Goal: Information Seeking & Learning: Learn about a topic

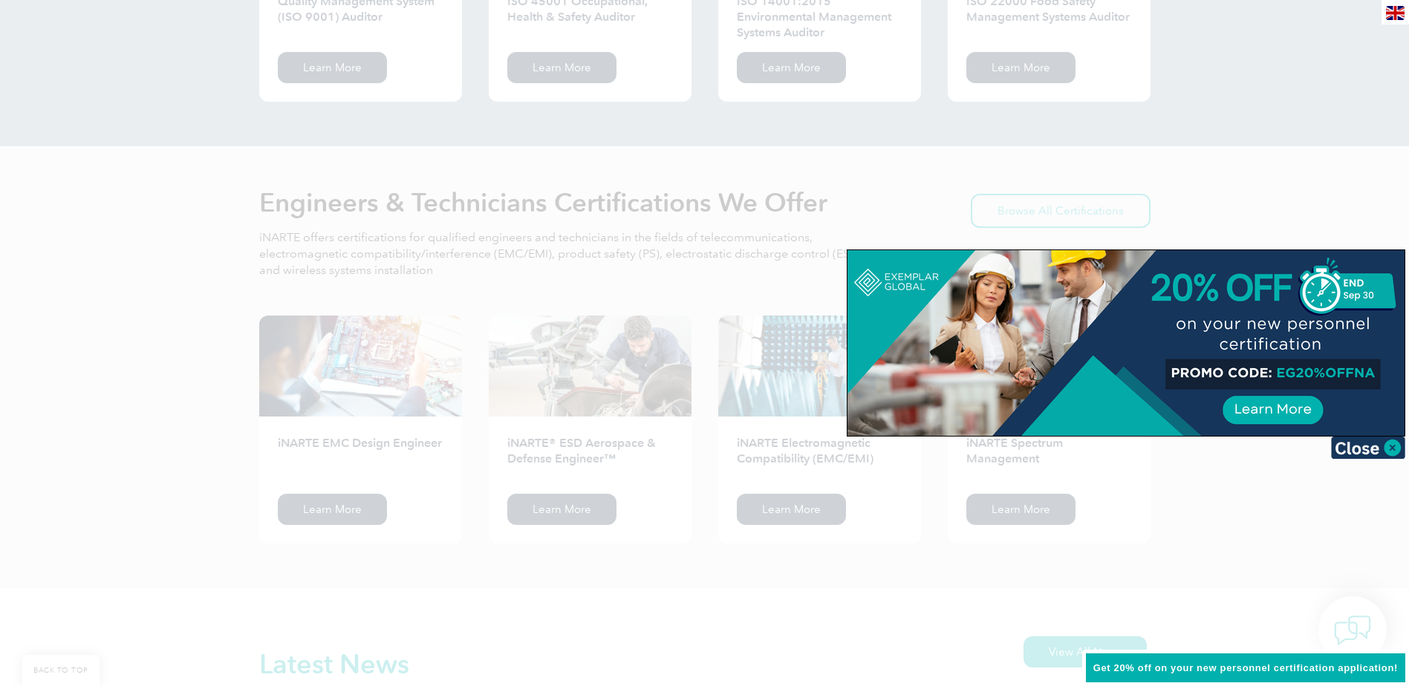
scroll to position [1755, 0]
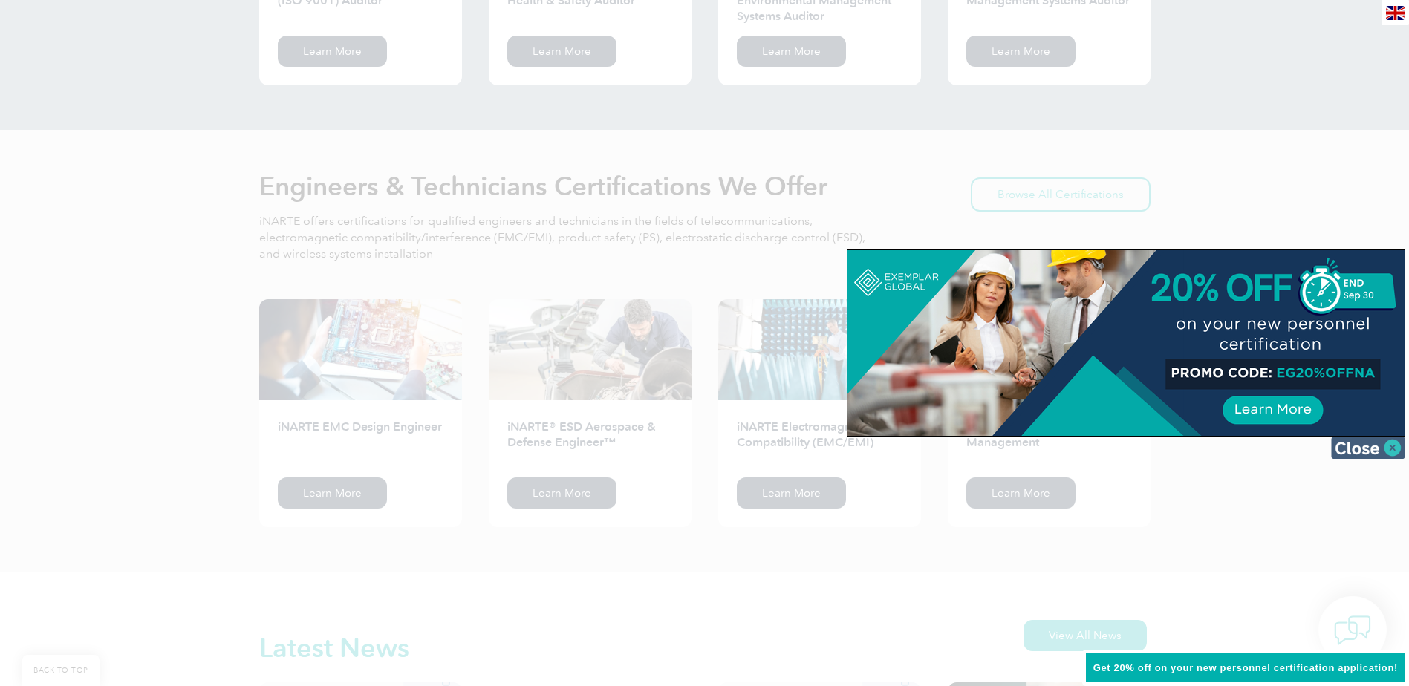
click at [1394, 446] on img at bounding box center [1368, 448] width 74 height 22
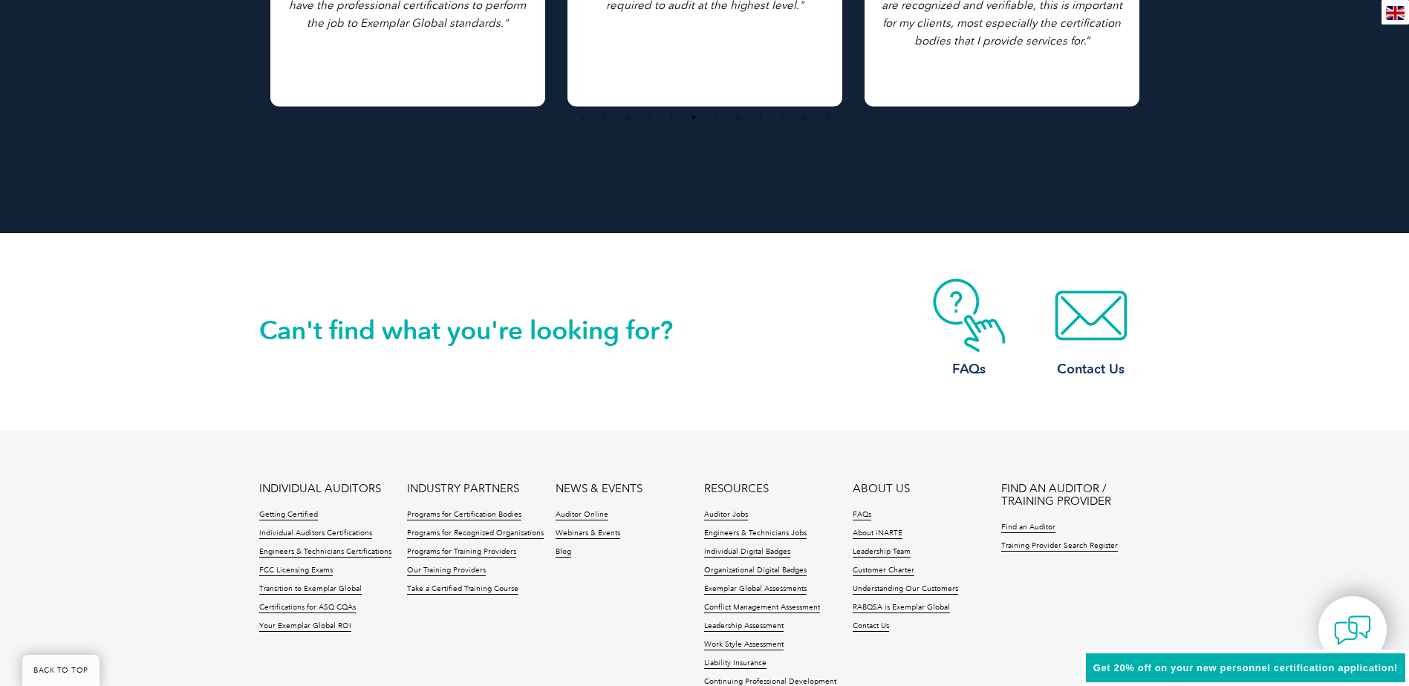
scroll to position [3390, 0]
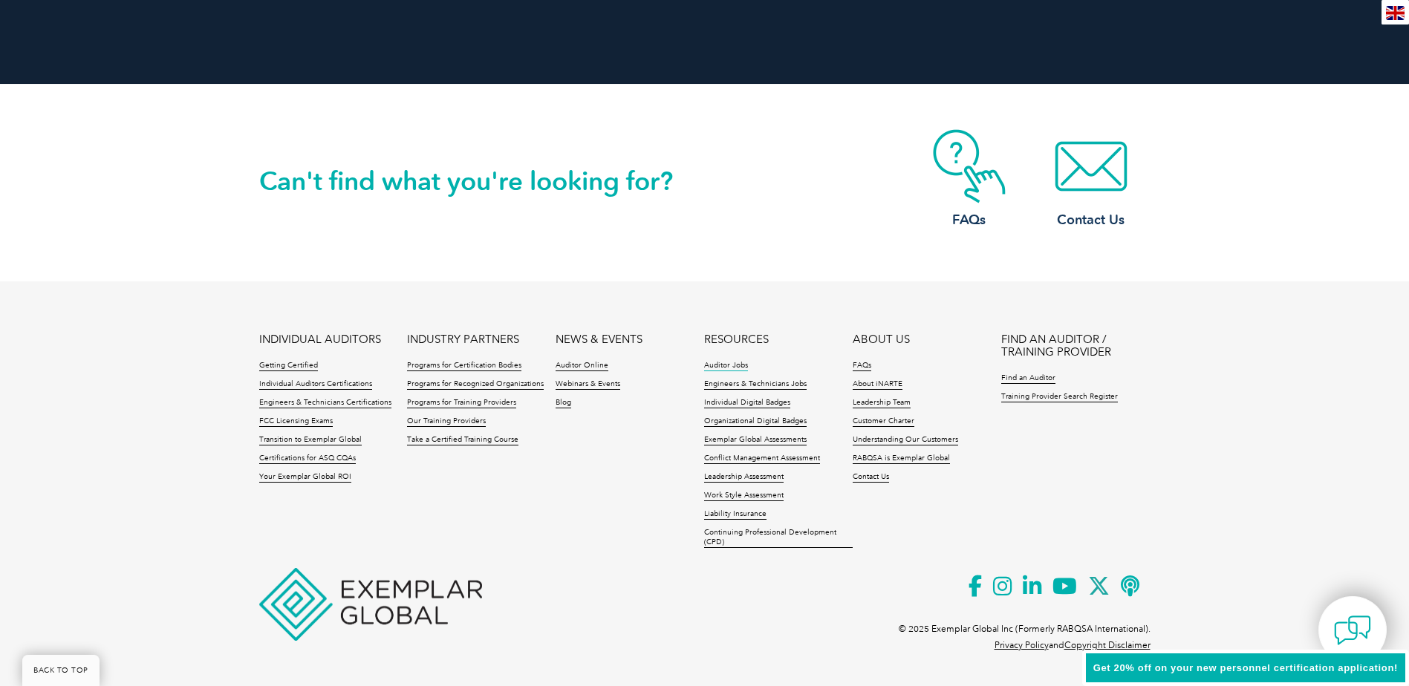
click at [729, 363] on link "Auditor Jobs" at bounding box center [726, 366] width 44 height 10
click at [896, 403] on link "Leadership Team" at bounding box center [882, 403] width 58 height 10
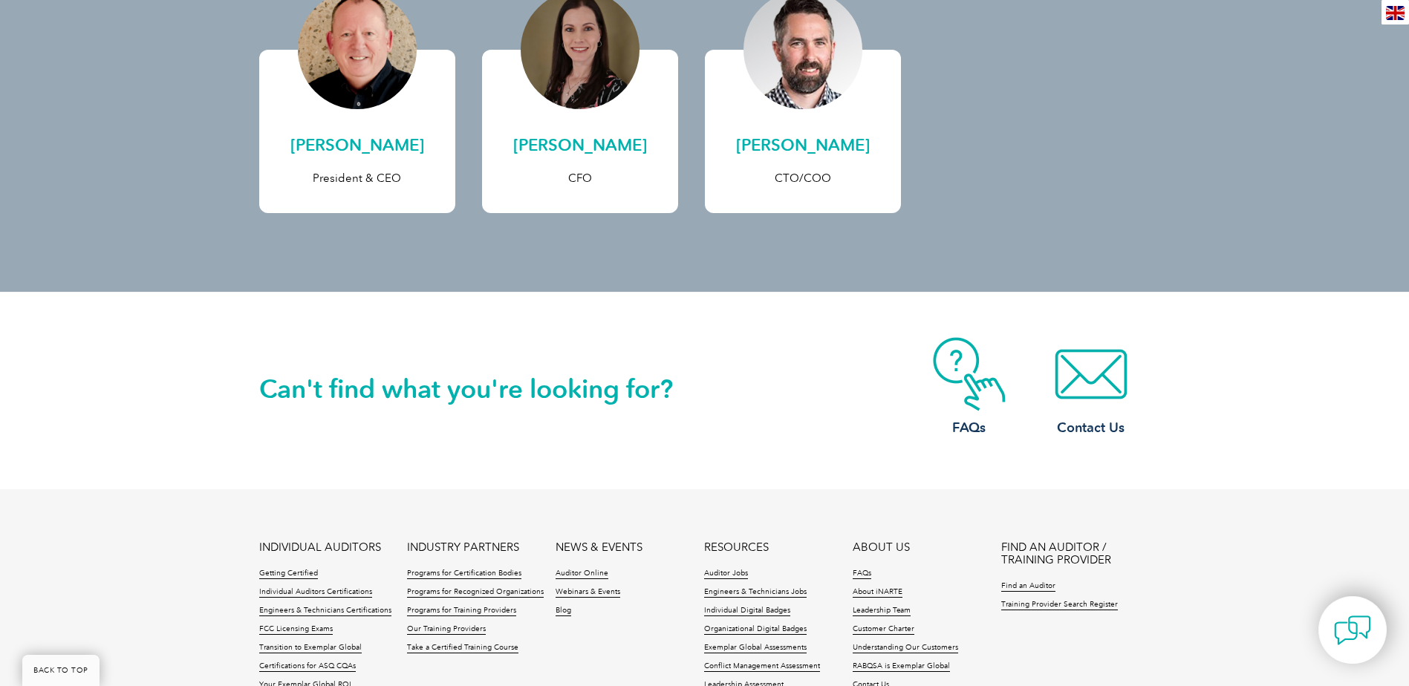
scroll to position [594, 0]
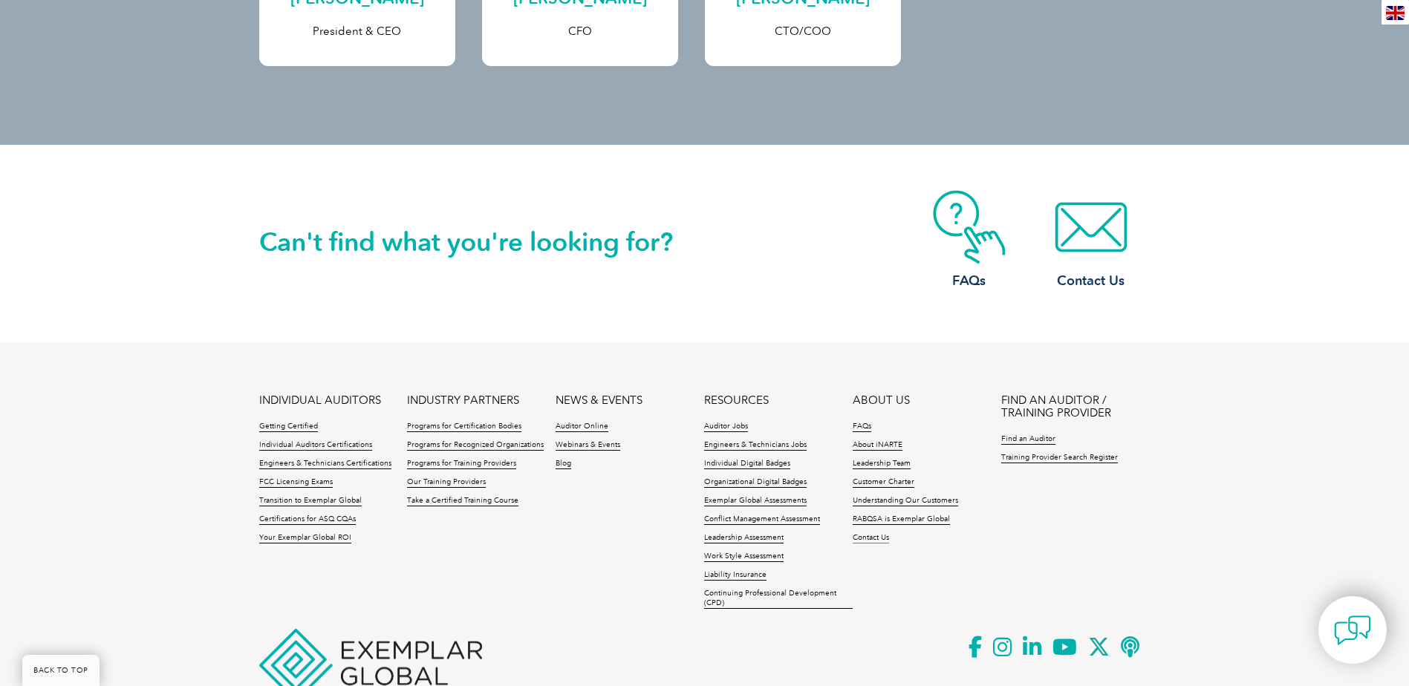
click at [873, 541] on link "Contact Us" at bounding box center [871, 538] width 36 height 10
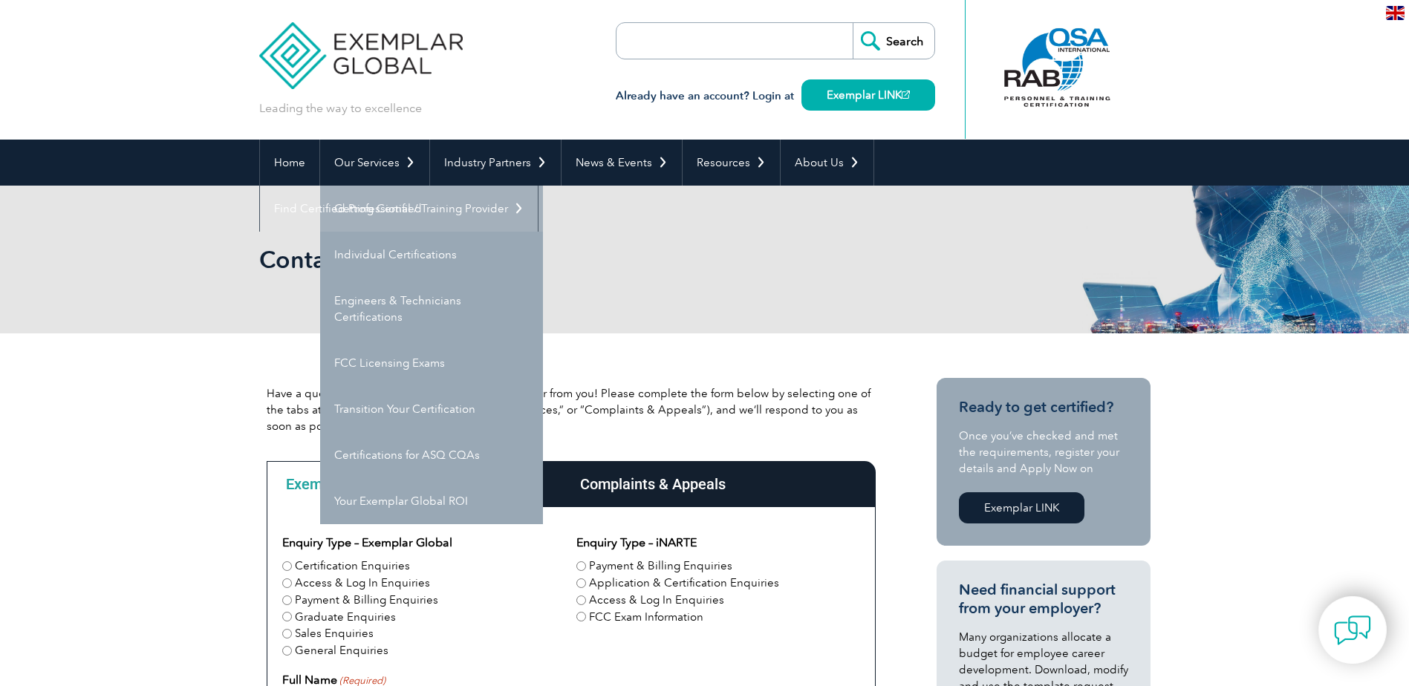
click at [402, 203] on link "Getting Certified" at bounding box center [431, 209] width 223 height 46
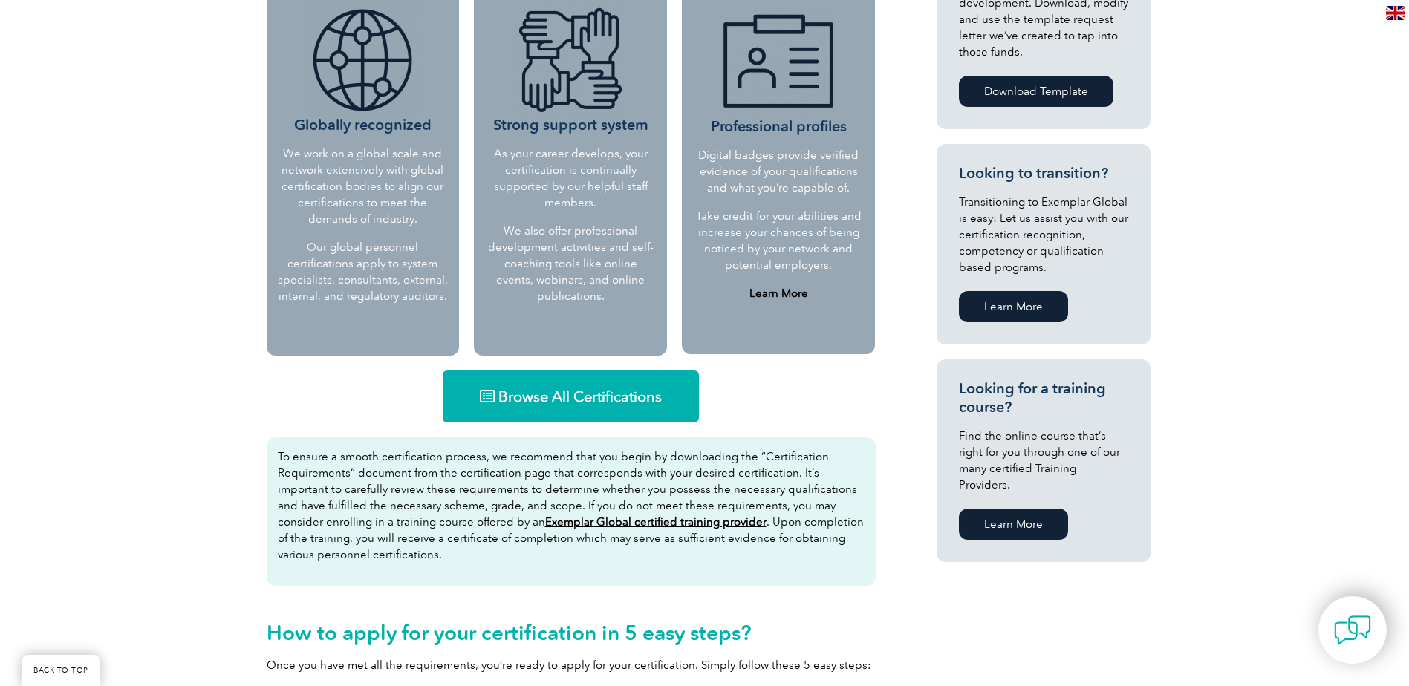
scroll to position [668, 0]
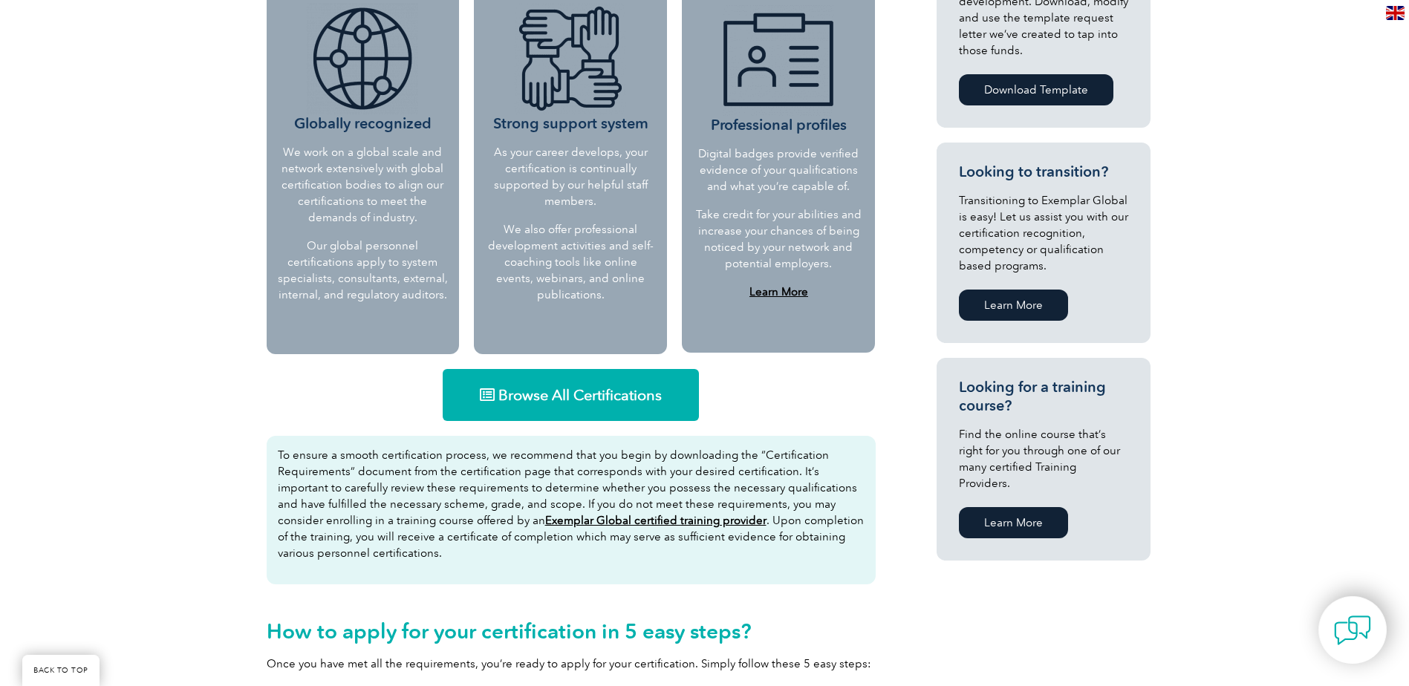
click at [578, 403] on span "Browse All Certifications" at bounding box center [579, 395] width 163 height 15
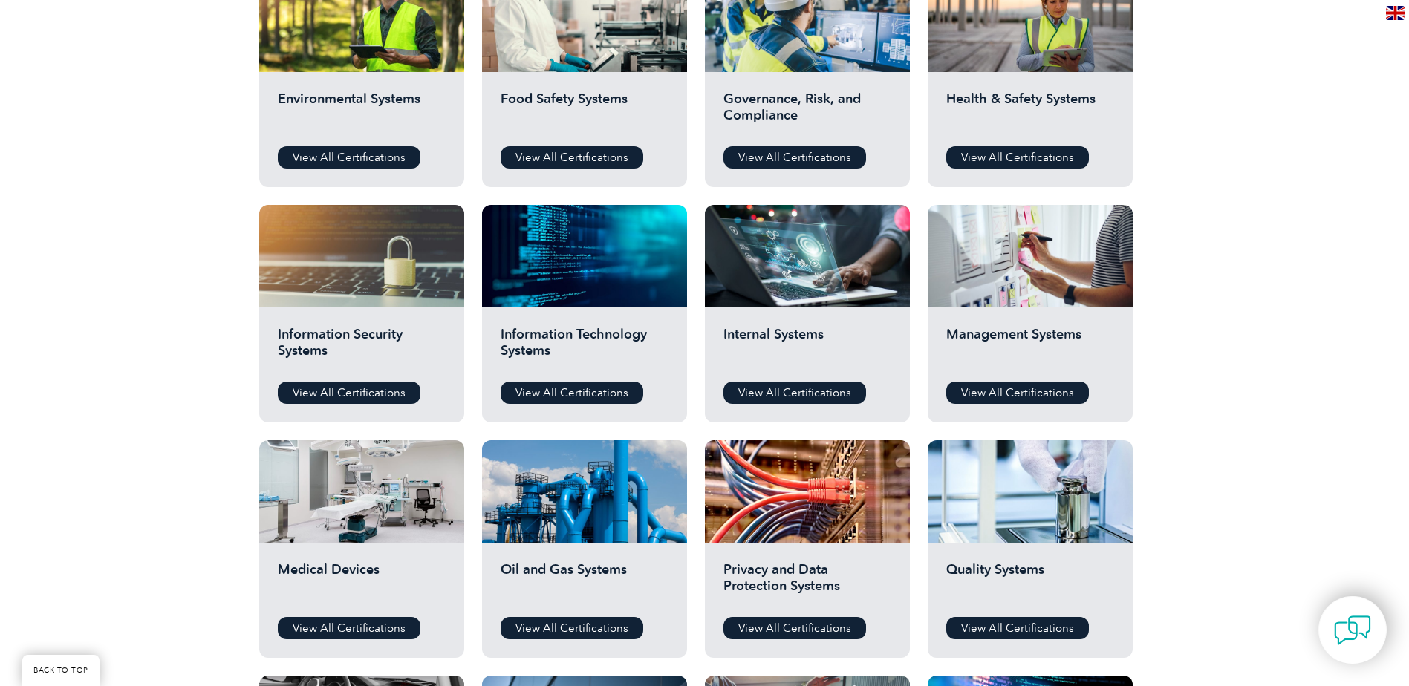
scroll to position [594, 0]
click at [794, 157] on link "View All Certifications" at bounding box center [794, 157] width 143 height 22
click at [381, 393] on link "View All Certifications" at bounding box center [349, 392] width 143 height 22
click at [551, 388] on link "View All Certifications" at bounding box center [572, 392] width 143 height 22
click at [827, 391] on link "View All Certifications" at bounding box center [794, 392] width 143 height 22
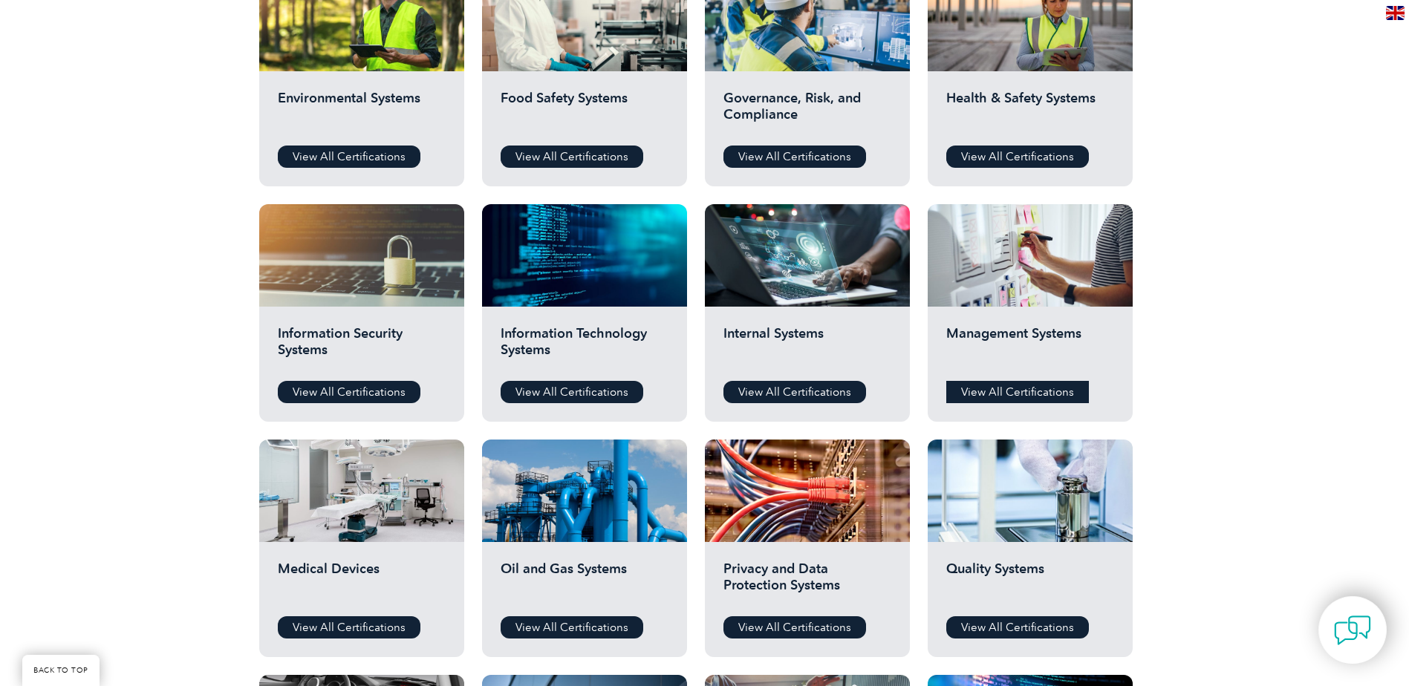
click at [1060, 397] on link "View All Certifications" at bounding box center [1017, 392] width 143 height 22
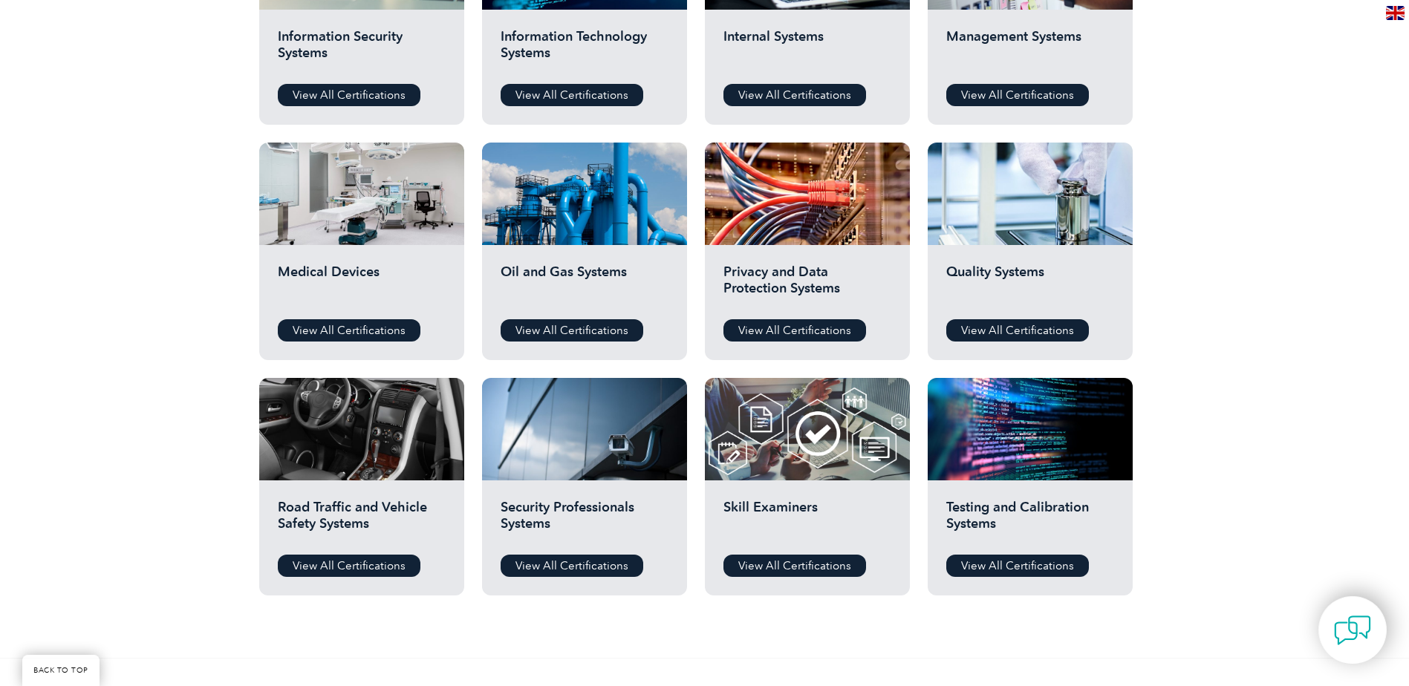
scroll to position [966, 0]
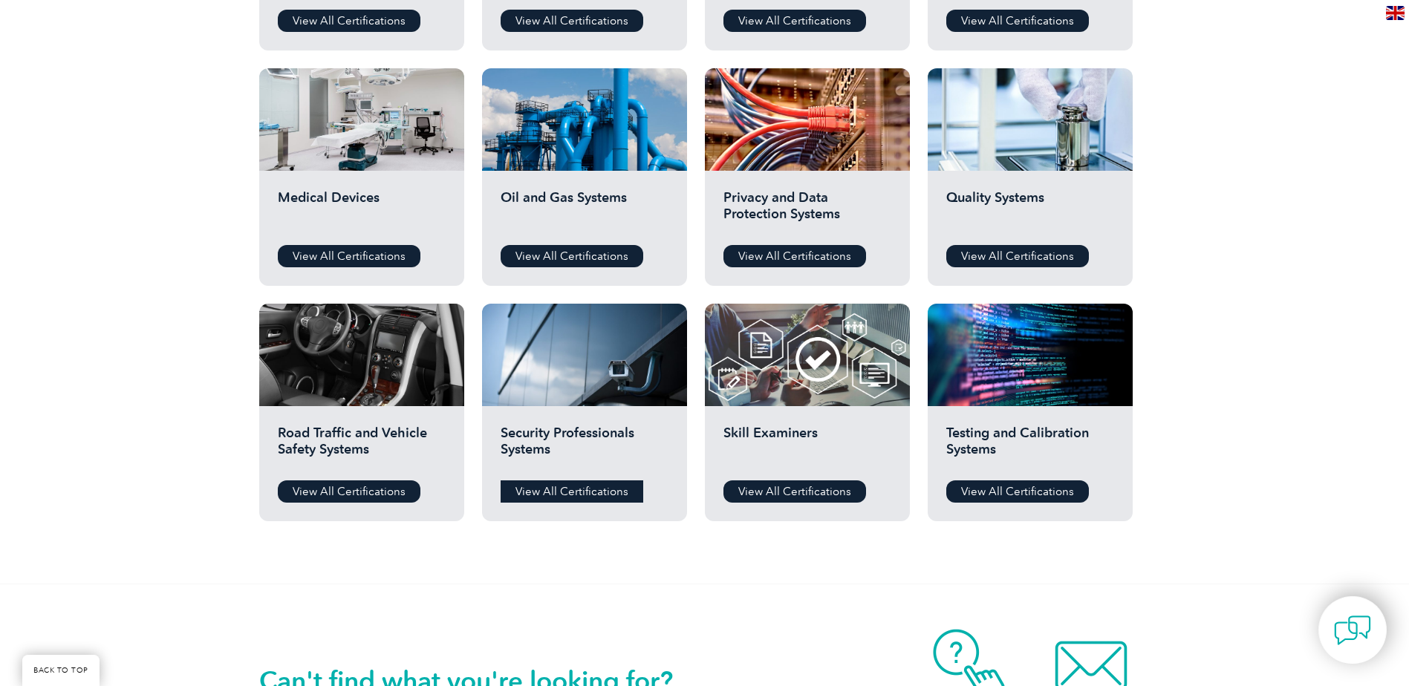
click at [571, 493] on link "View All Certifications" at bounding box center [572, 492] width 143 height 22
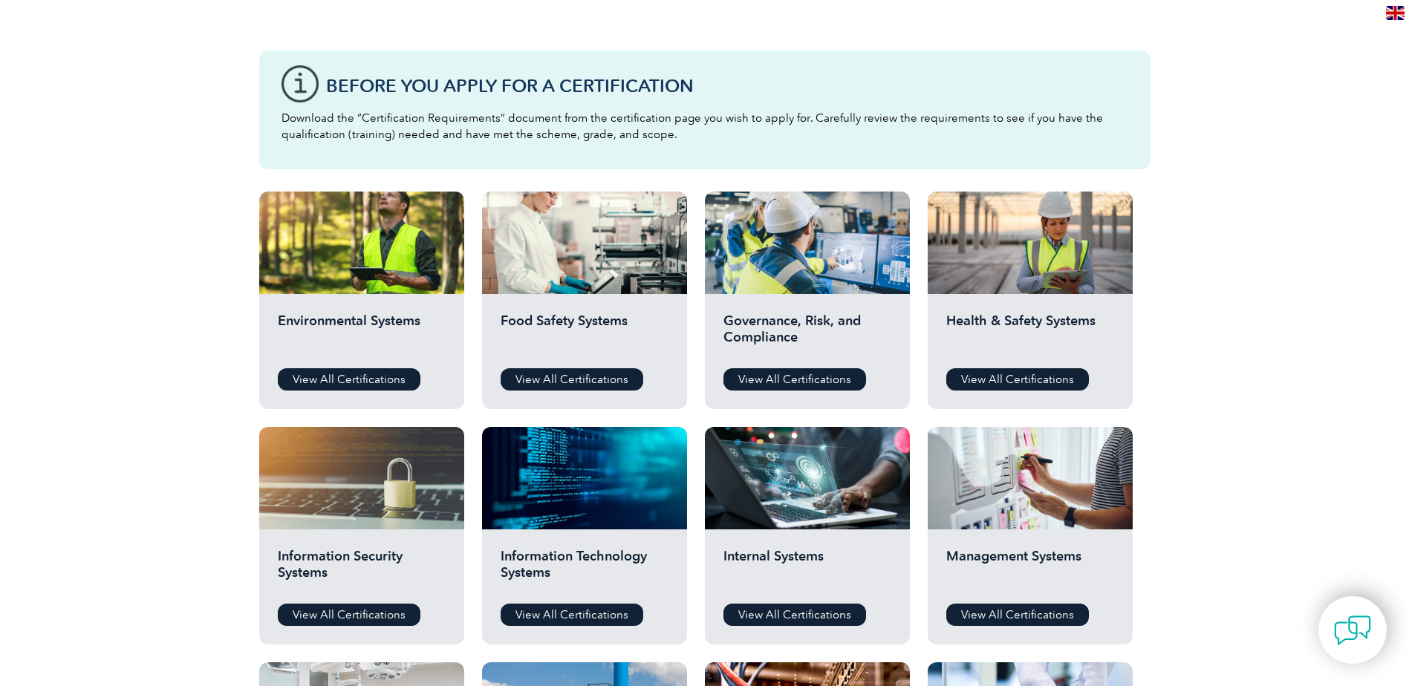
scroll to position [0, 0]
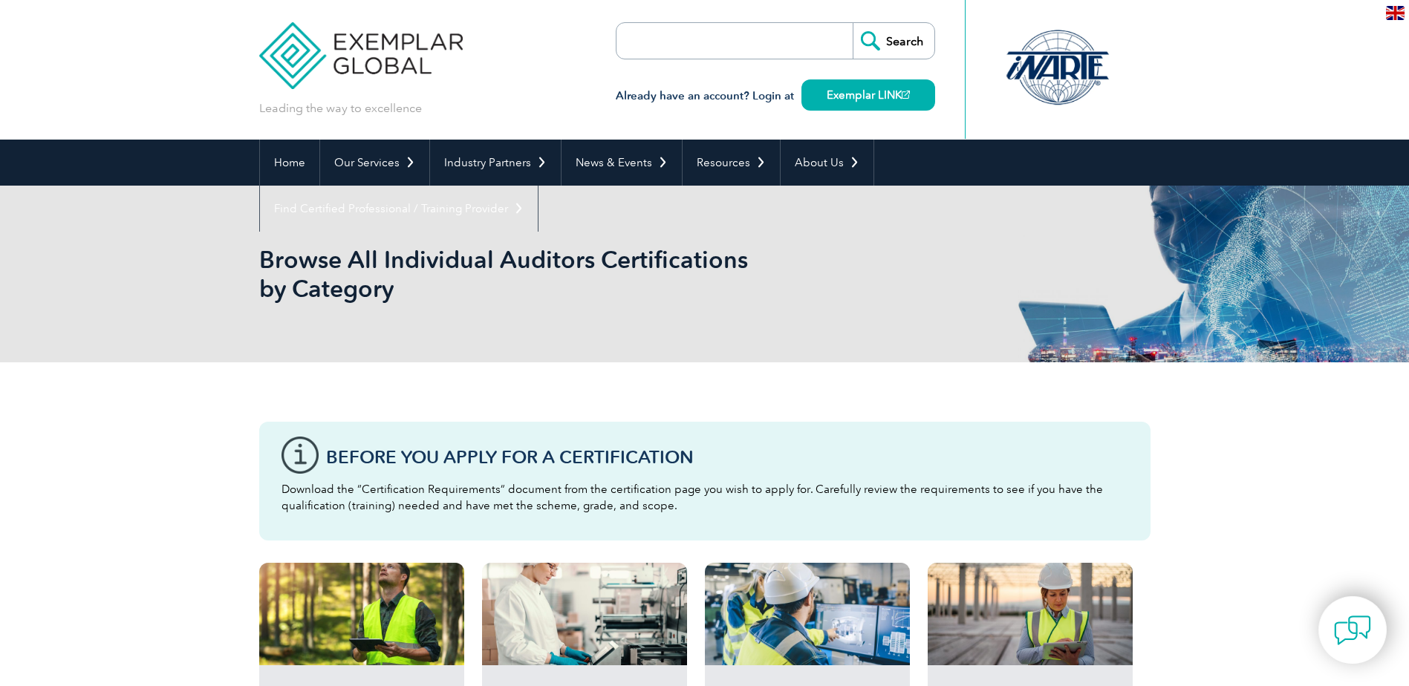
click at [684, 39] on input "search" at bounding box center [702, 41] width 156 height 36
type input "42001"
click at [882, 45] on input "Search" at bounding box center [894, 41] width 82 height 36
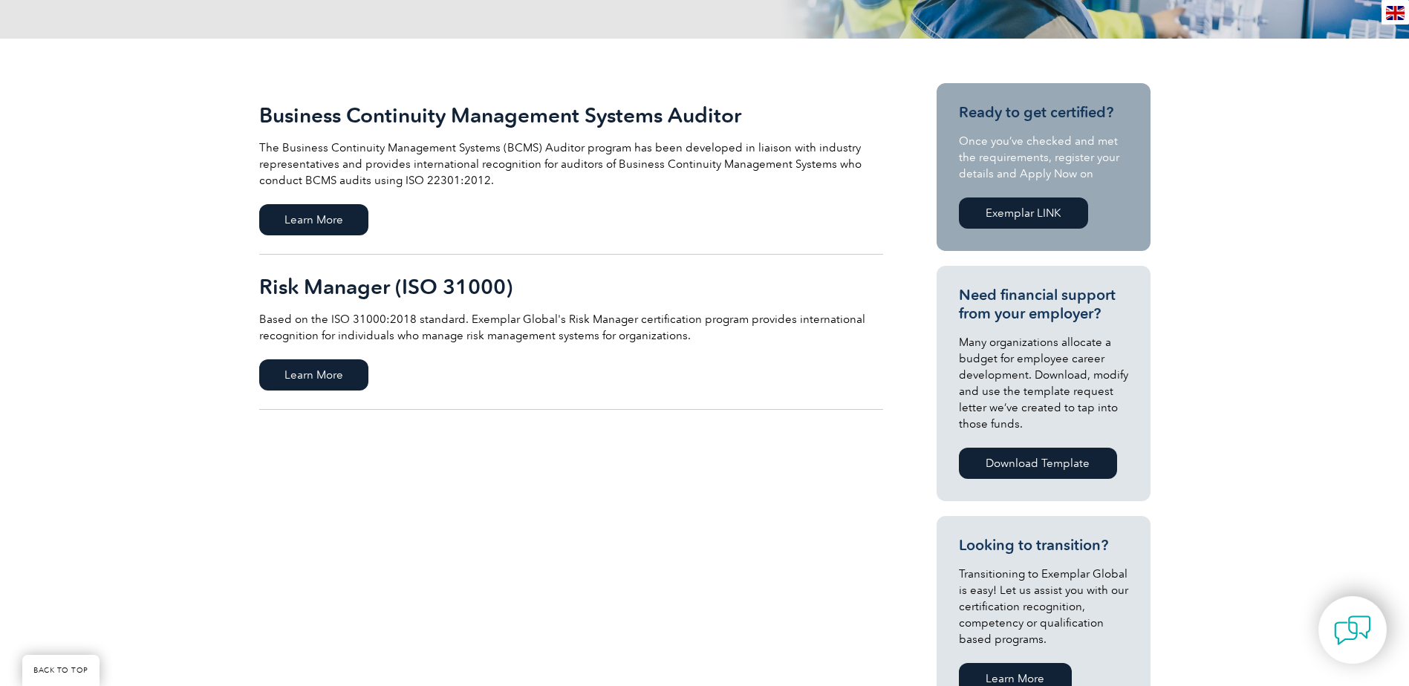
scroll to position [223, 0]
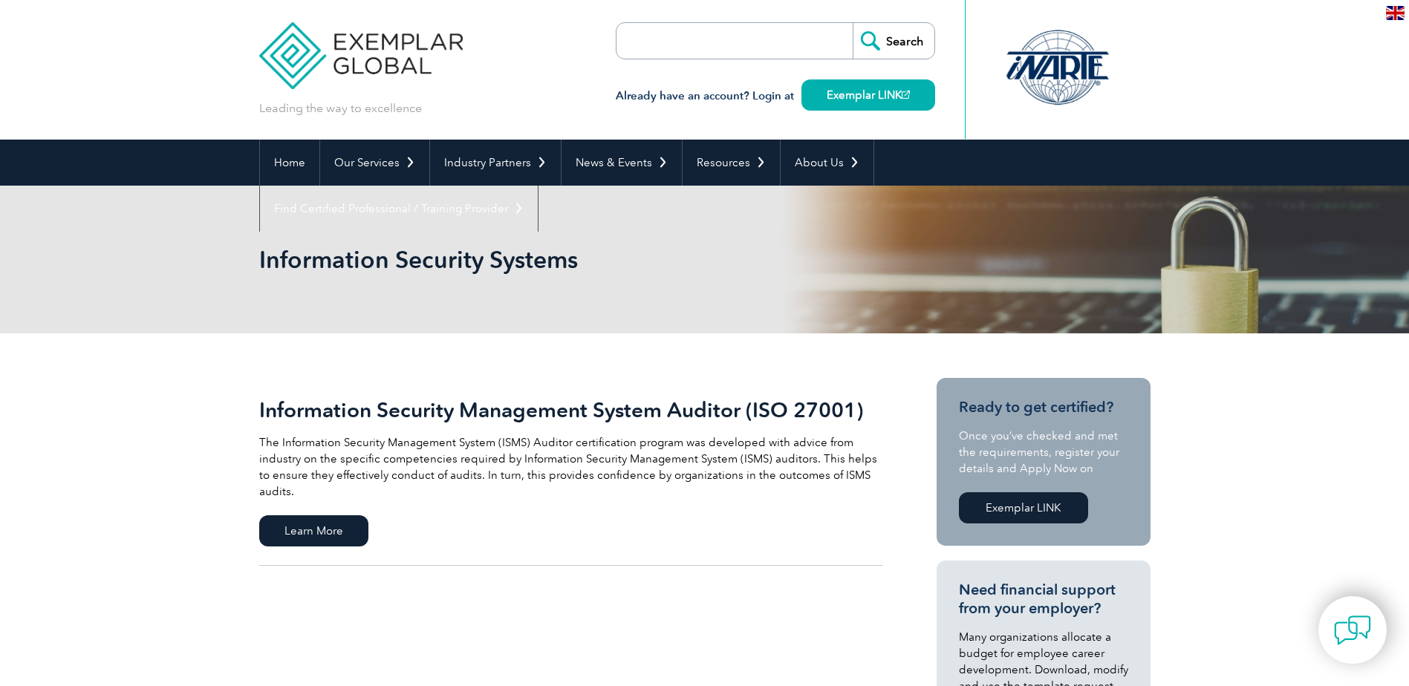
scroll to position [149, 0]
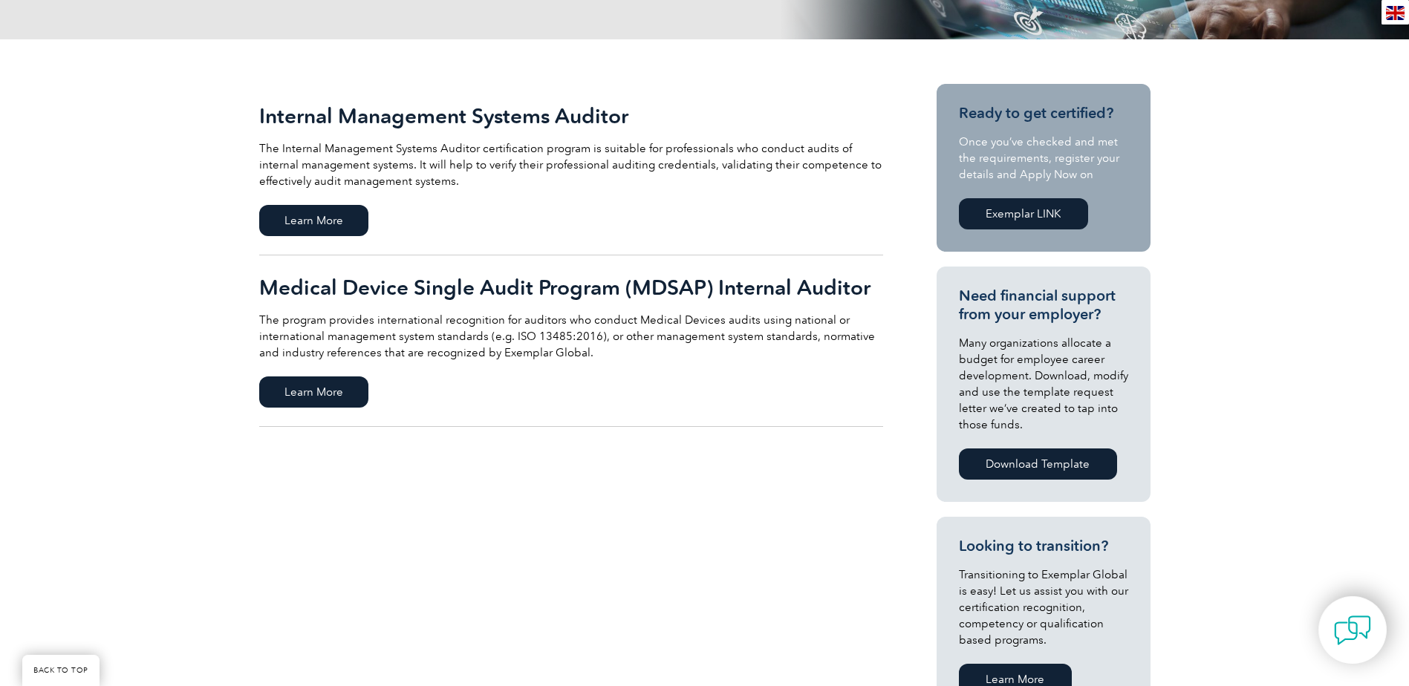
scroll to position [297, 0]
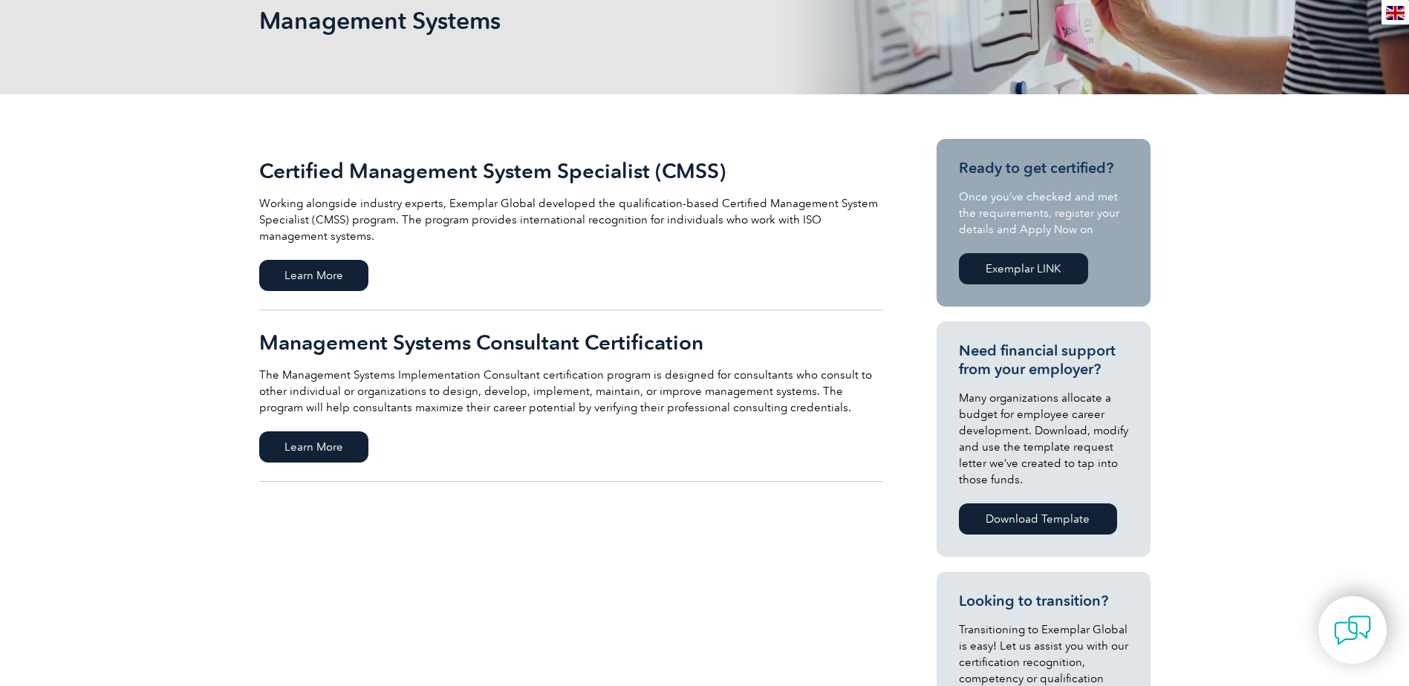
scroll to position [297, 0]
